Goal: Transaction & Acquisition: Purchase product/service

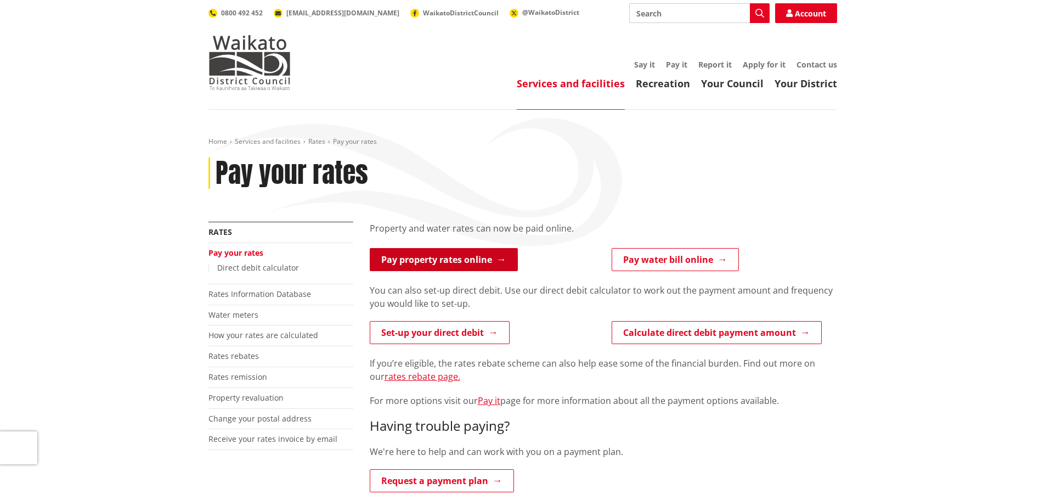
click at [461, 262] on link "Pay property rates online" at bounding box center [444, 259] width 148 height 23
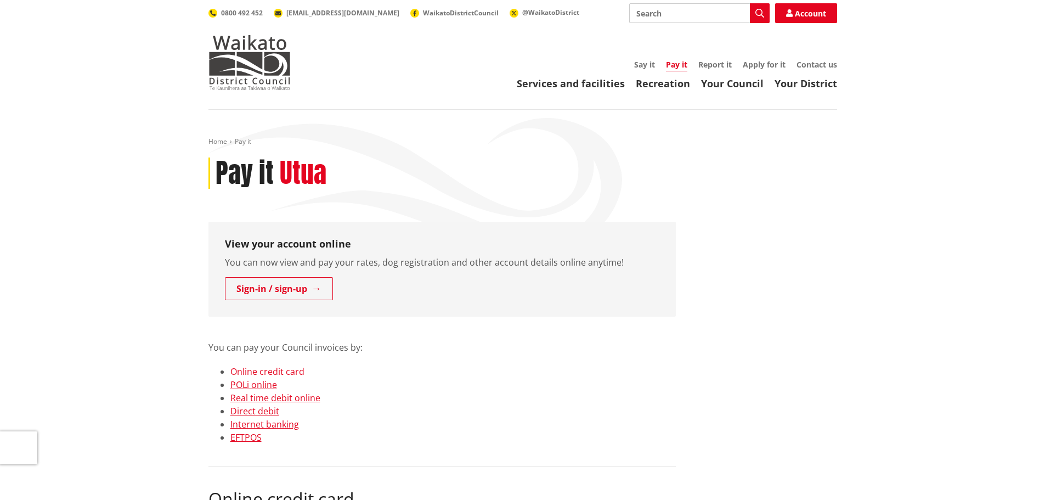
click at [283, 371] on link "Online credit card" at bounding box center [267, 371] width 74 height 12
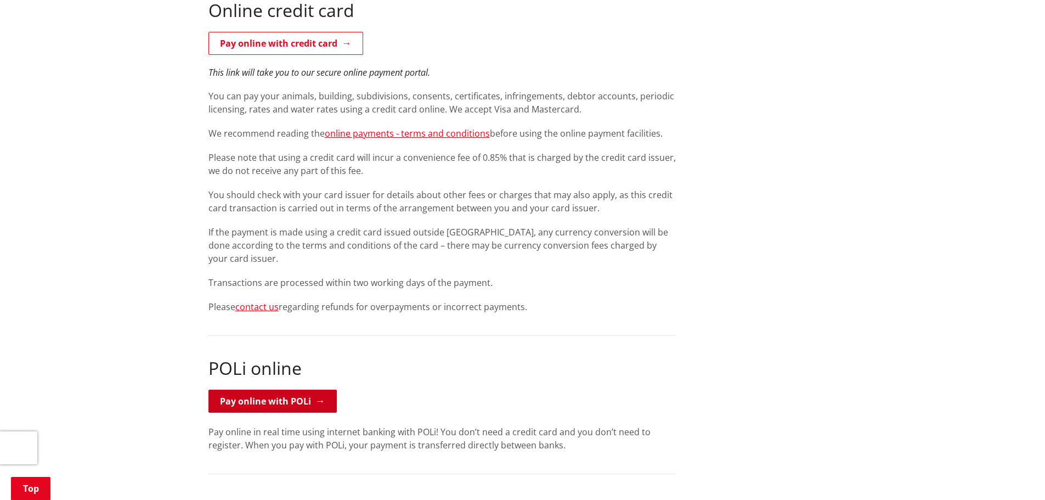
click at [265, 404] on link "Pay online with POLi" at bounding box center [272, 400] width 128 height 23
